Goal: Book appointment/travel/reservation

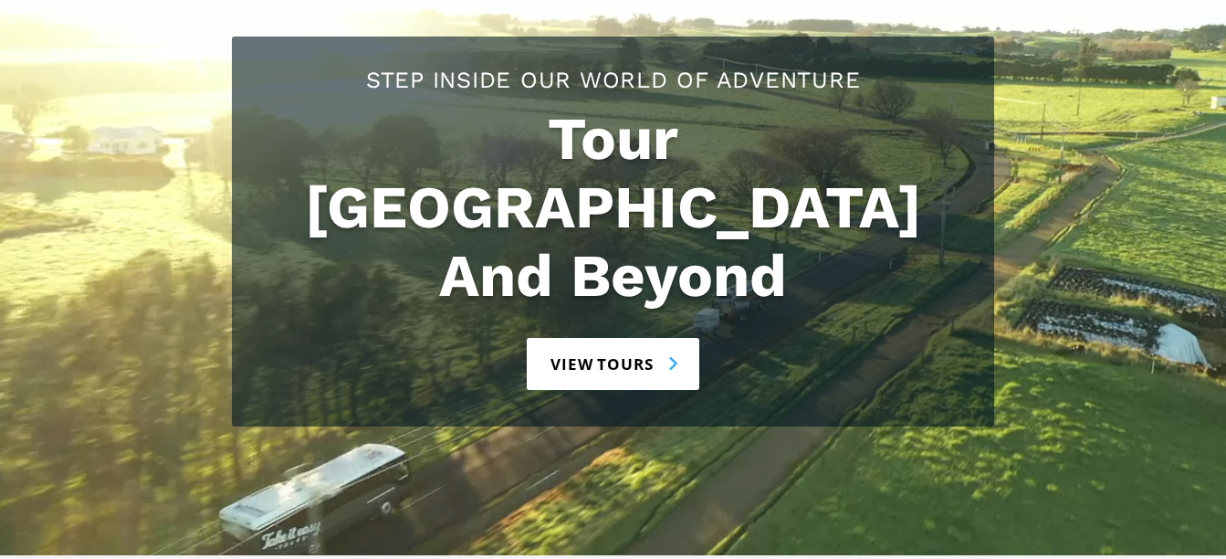
scroll to position [183, 0]
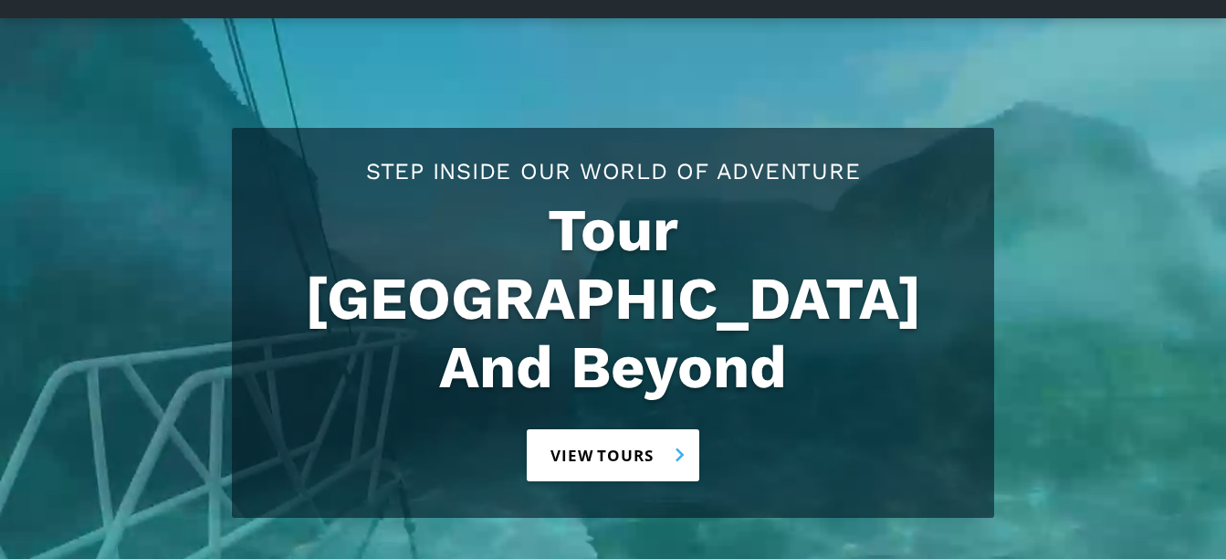
click at [635, 429] on link "View tours" at bounding box center [613, 455] width 173 height 52
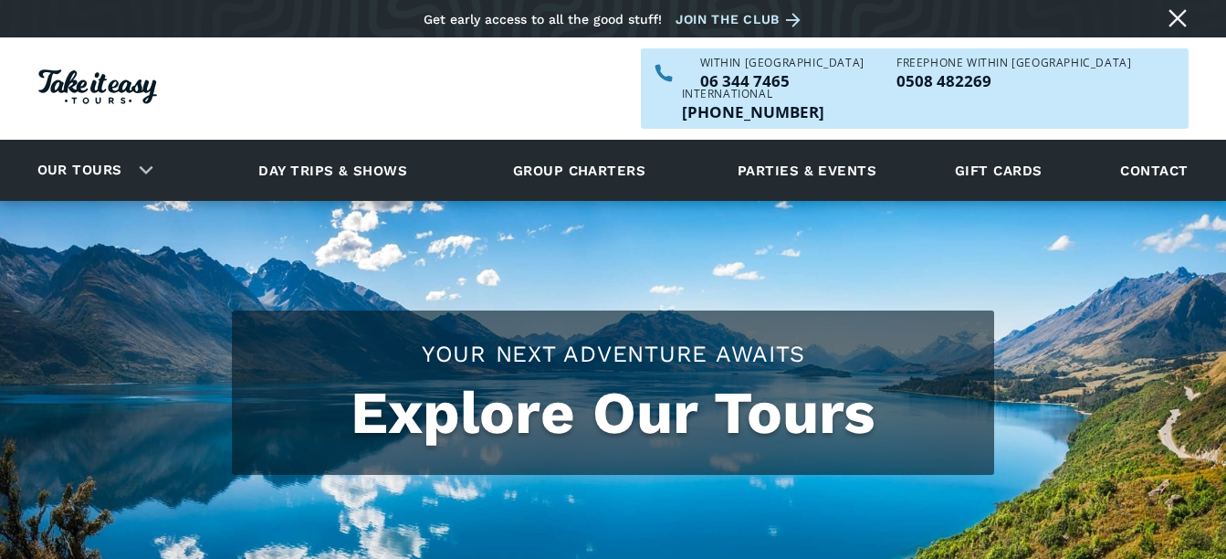
checkbox input "true"
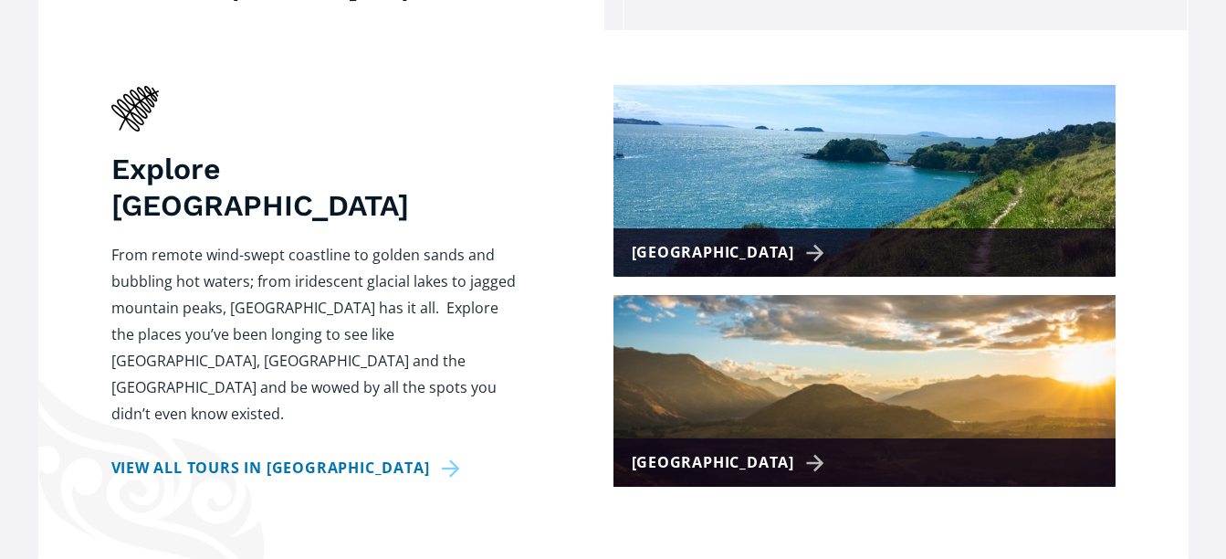
scroll to position [822, 0]
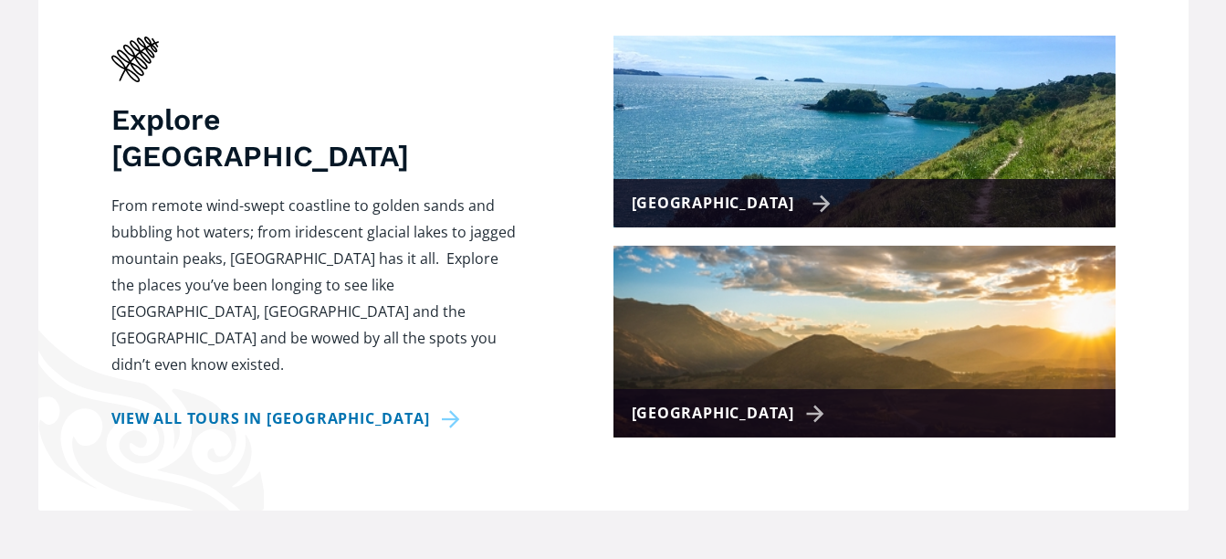
click at [710, 190] on div "[GEOGRAPHIC_DATA]" at bounding box center [732, 203] width 200 height 26
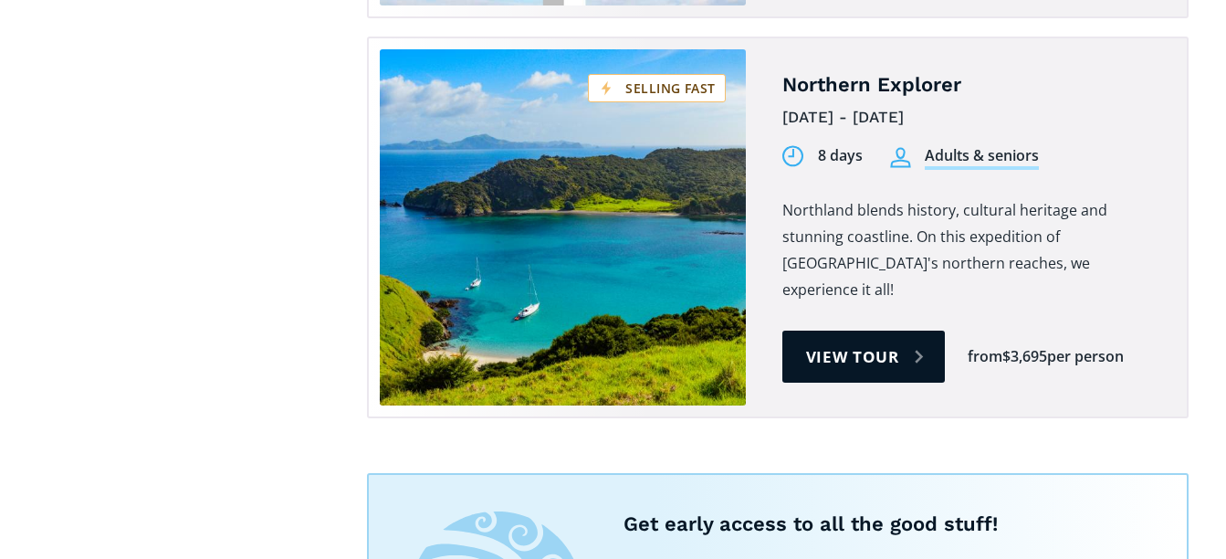
scroll to position [3379, 0]
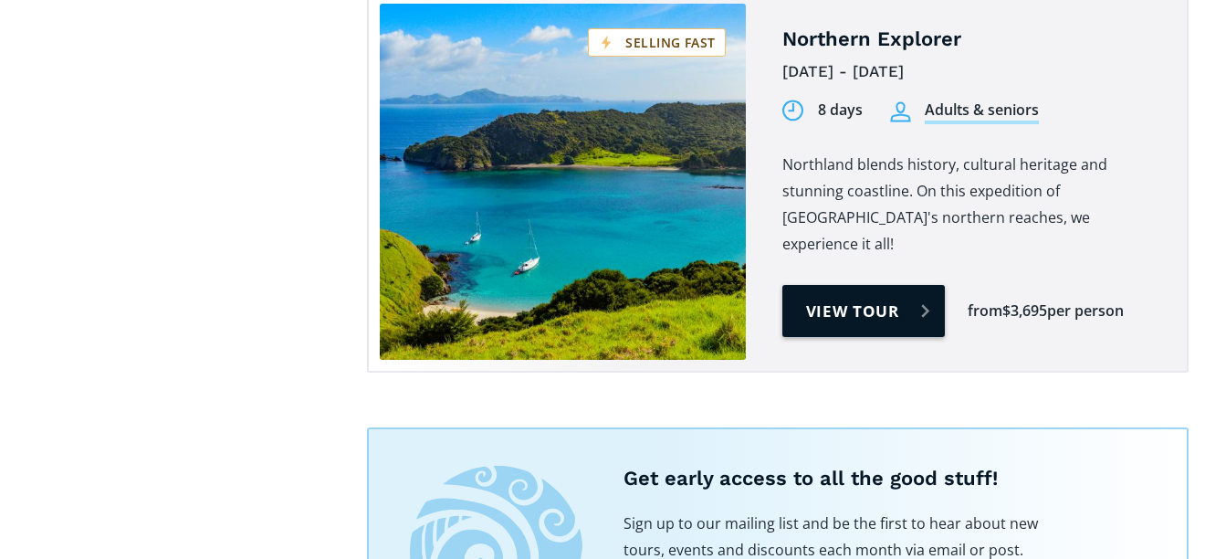
click at [850, 285] on link "View tour" at bounding box center [864, 311] width 163 height 52
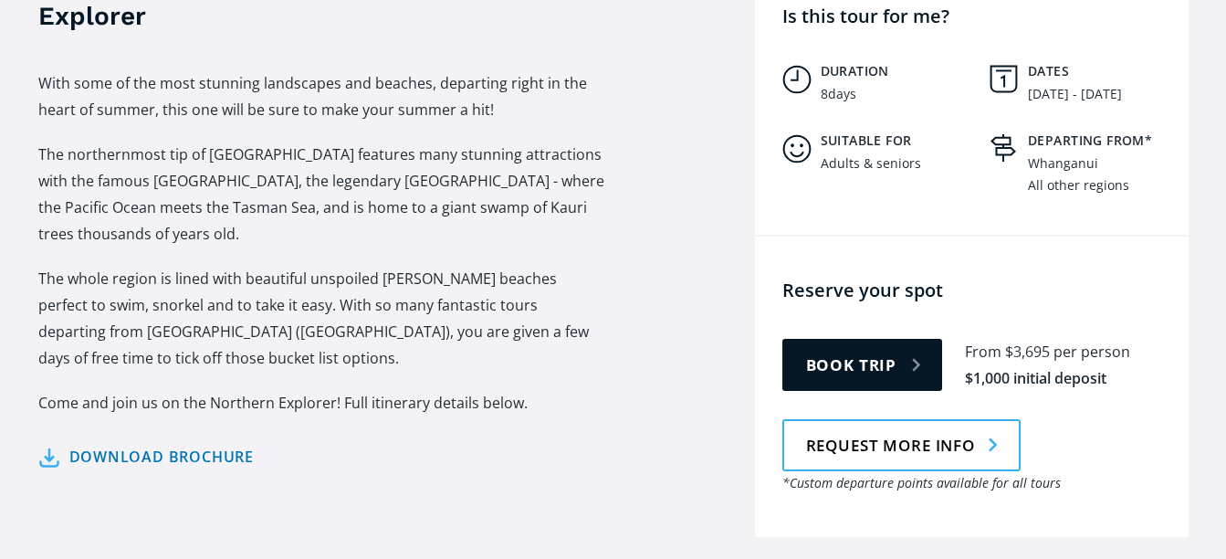
scroll to position [822, 0]
